Goal: Task Accomplishment & Management: Use online tool/utility

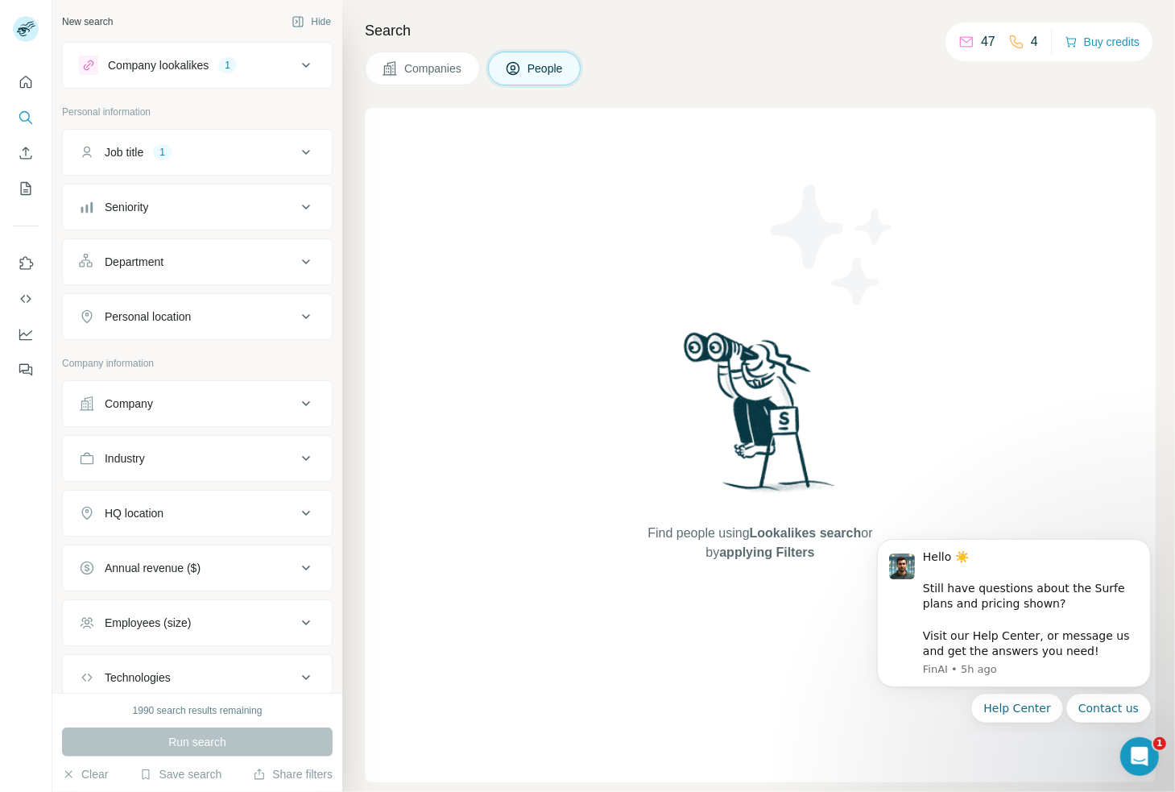
click at [200, 137] on button "Job title 1" at bounding box center [197, 152] width 269 height 39
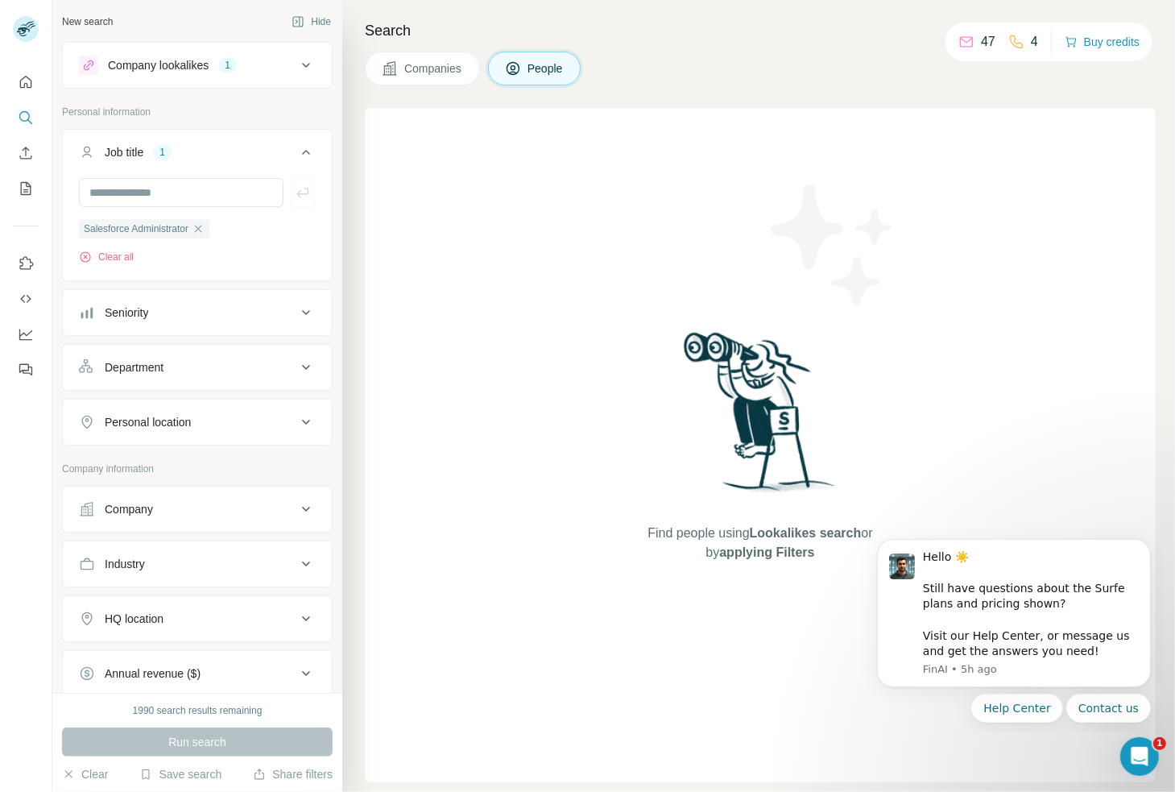
click at [200, 137] on button "Job title 1" at bounding box center [197, 155] width 269 height 45
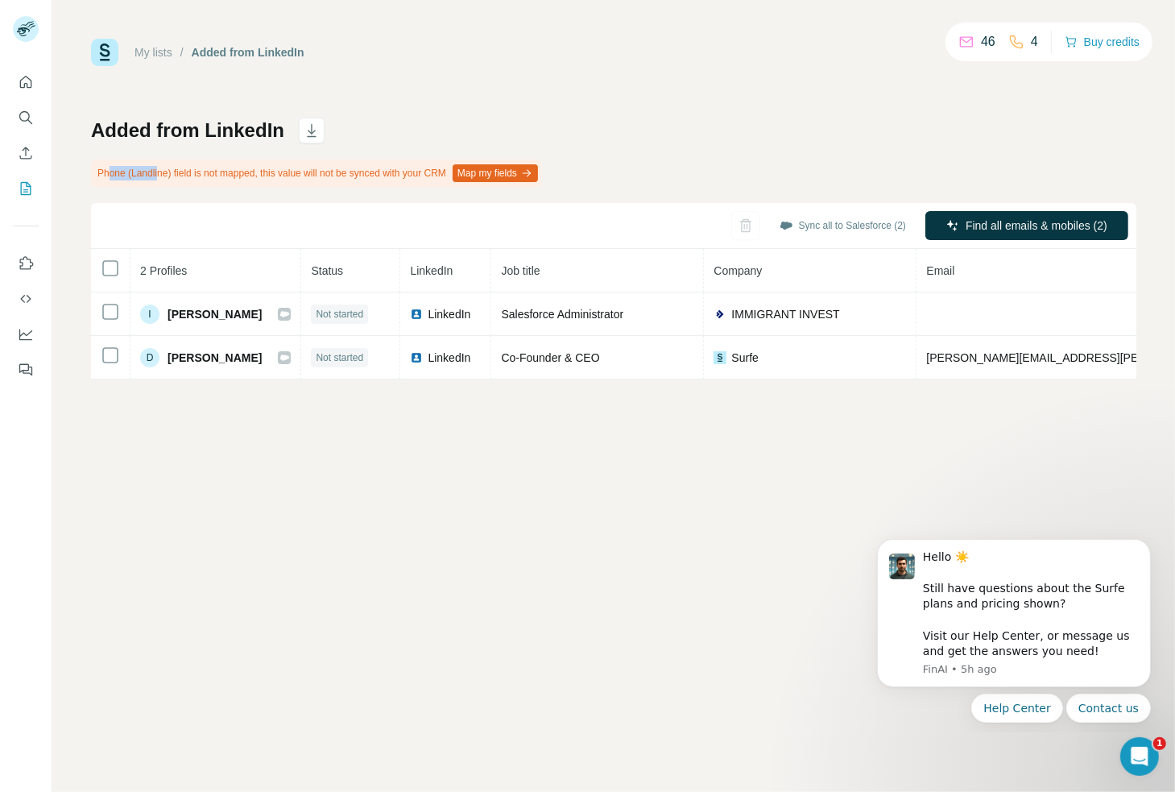
drag, startPoint x: 107, startPoint y: 175, endPoint x: 161, endPoint y: 173, distance: 54.0
click at [161, 173] on div "Phone (Landline) field is not mapped, this value will not be synced with your C…" at bounding box center [316, 172] width 450 height 27
click at [538, 176] on button "Map my fields" at bounding box center [495, 173] width 85 height 18
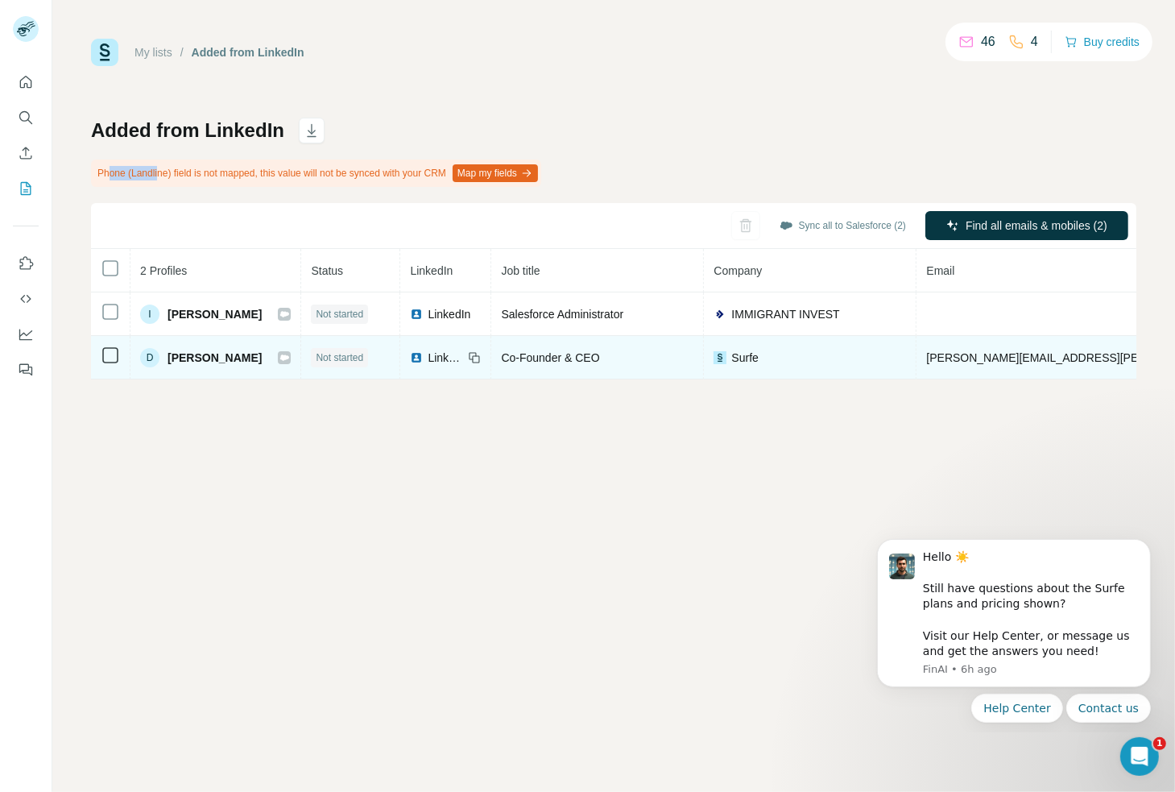
drag, startPoint x: 168, startPoint y: 356, endPoint x: 247, endPoint y: 357, distance: 79.7
click at [247, 357] on span "David Chevalier" at bounding box center [215, 358] width 94 height 16
click at [279, 353] on icon at bounding box center [284, 357] width 10 height 13
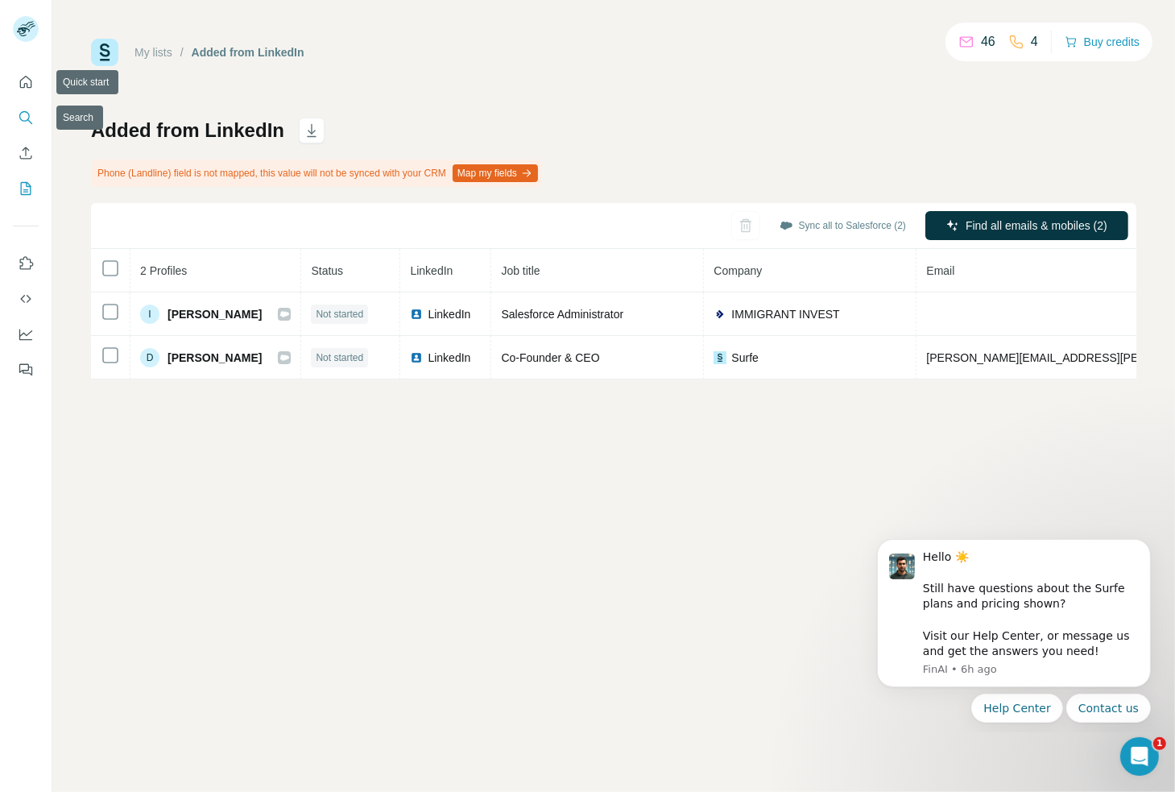
click at [24, 122] on icon "Search" at bounding box center [26, 118] width 16 height 16
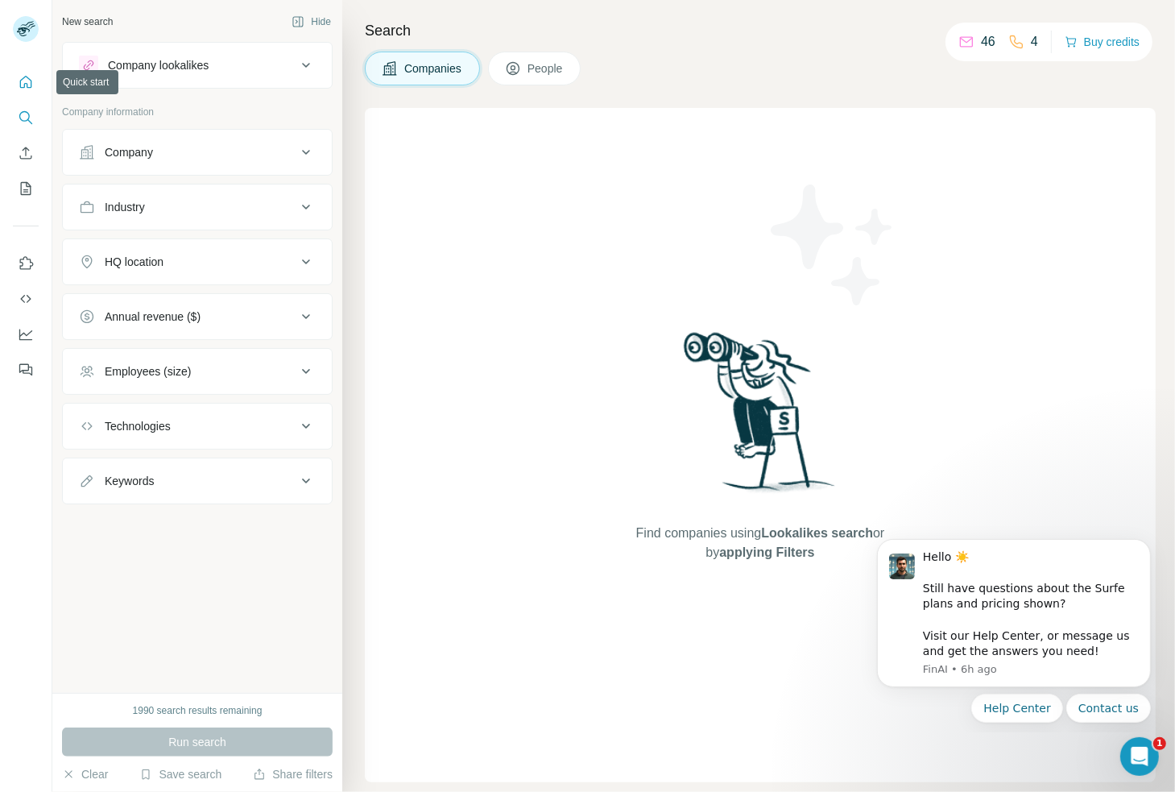
click at [25, 84] on icon "Quick start" at bounding box center [26, 82] width 16 height 16
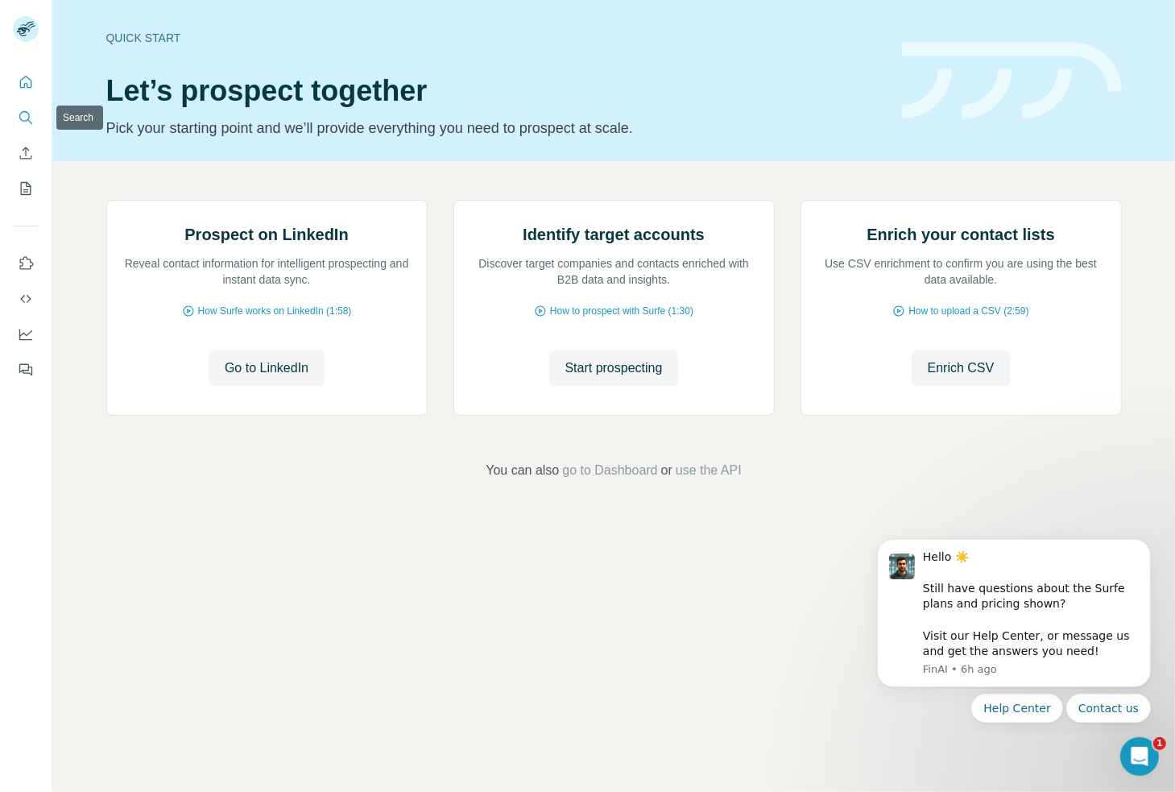
click at [22, 110] on icon "Search" at bounding box center [26, 118] width 16 height 16
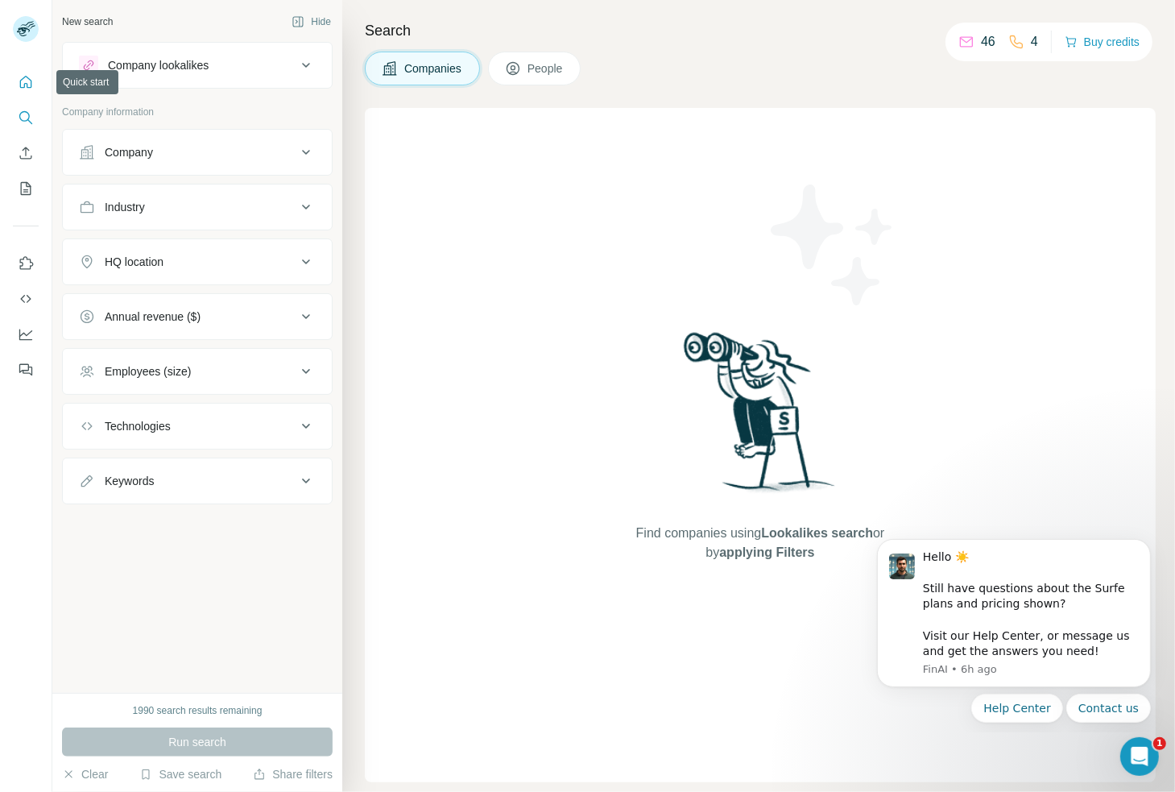
click at [23, 80] on icon "Quick start" at bounding box center [26, 82] width 16 height 16
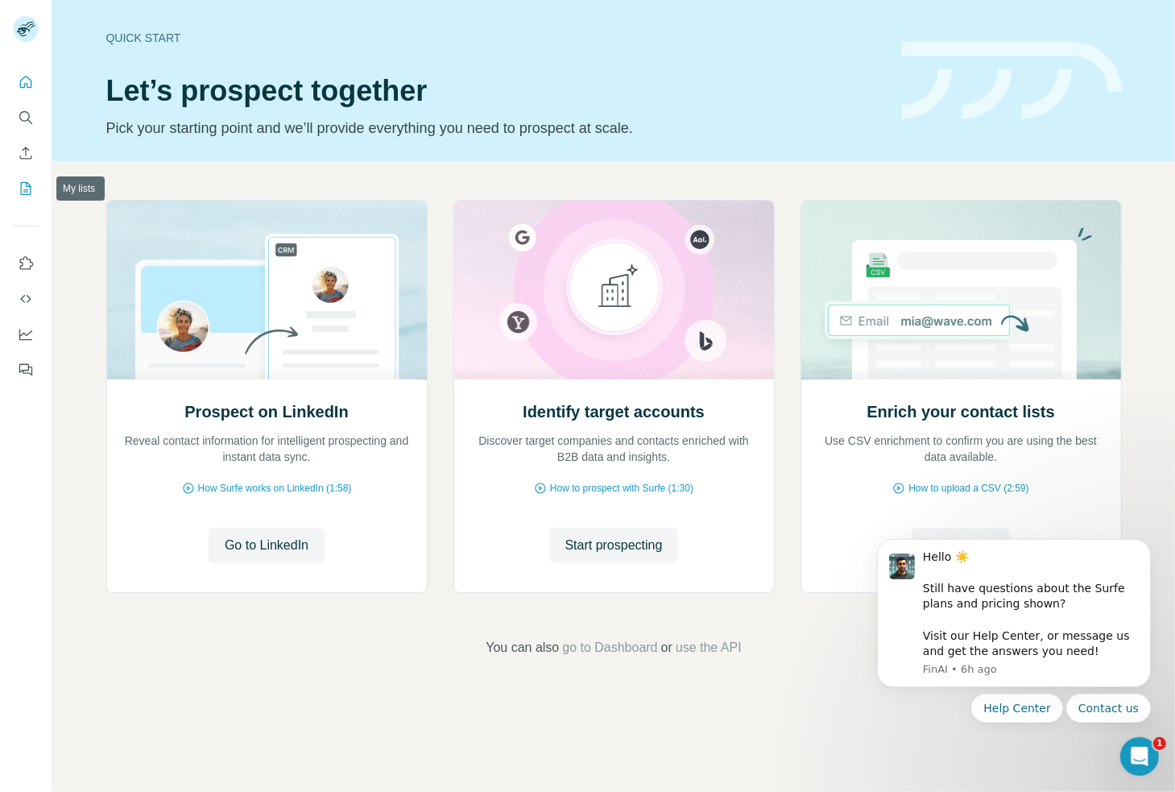
click at [31, 186] on icon "My lists" at bounding box center [26, 188] width 16 height 16
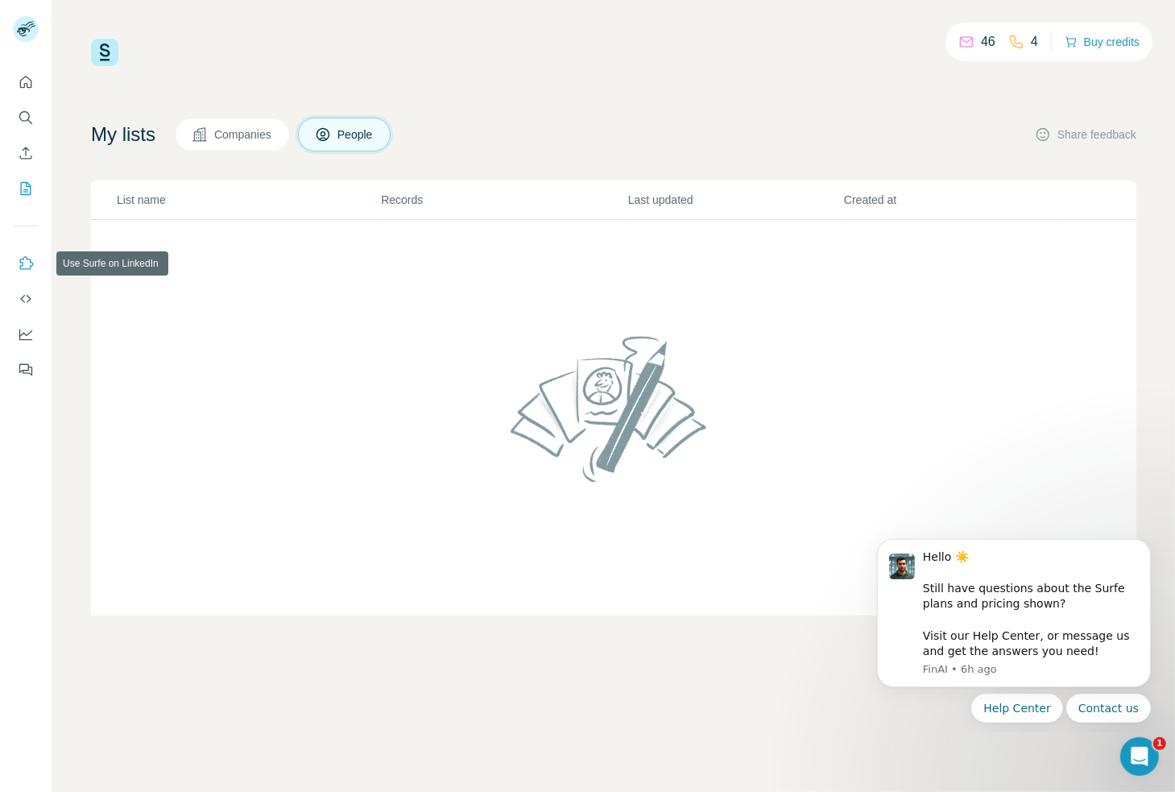
click at [35, 254] on button "Use Surfe on LinkedIn" at bounding box center [26, 263] width 26 height 29
